Goal: Task Accomplishment & Management: Use online tool/utility

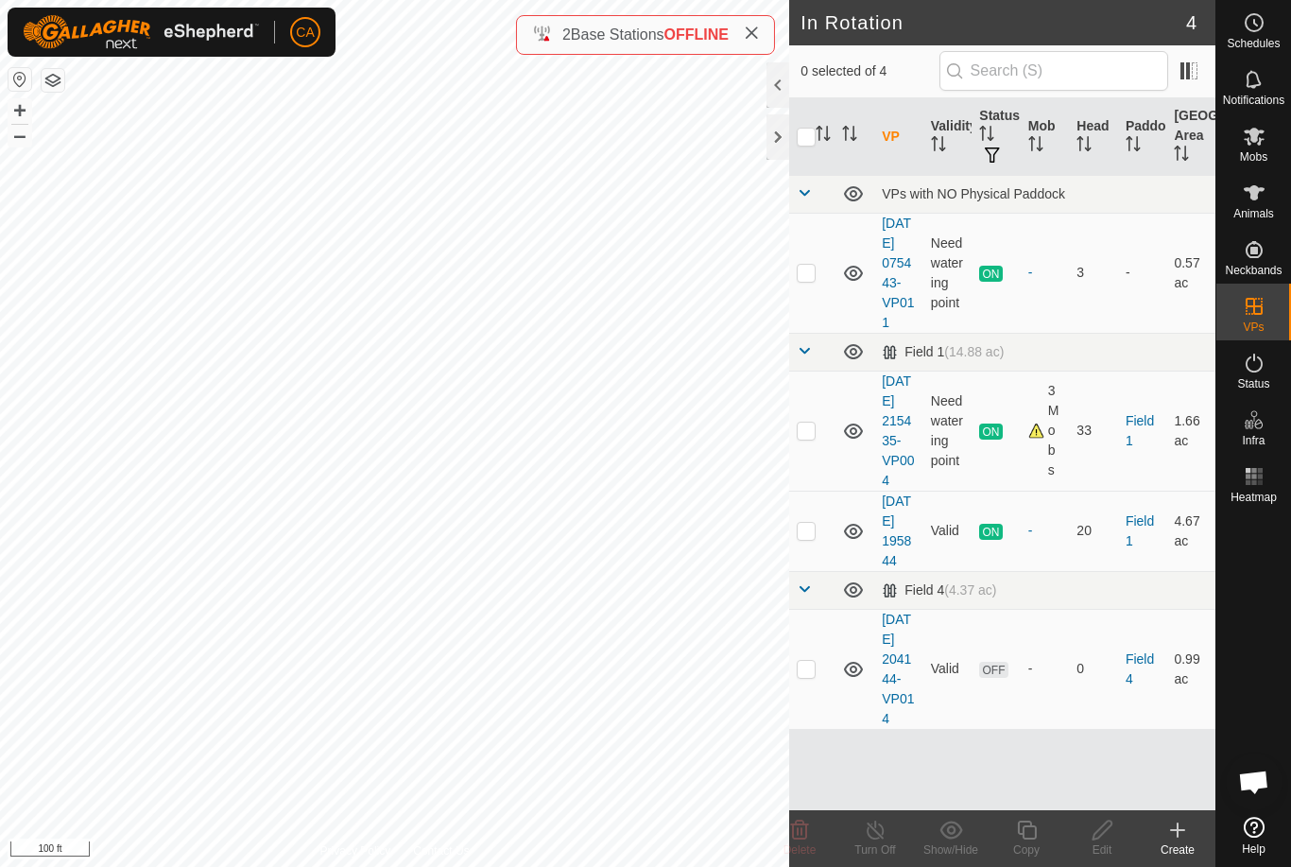
click at [777, 134] on div at bounding box center [777, 136] width 23 height 45
